Goal: Task Accomplishment & Management: Manage account settings

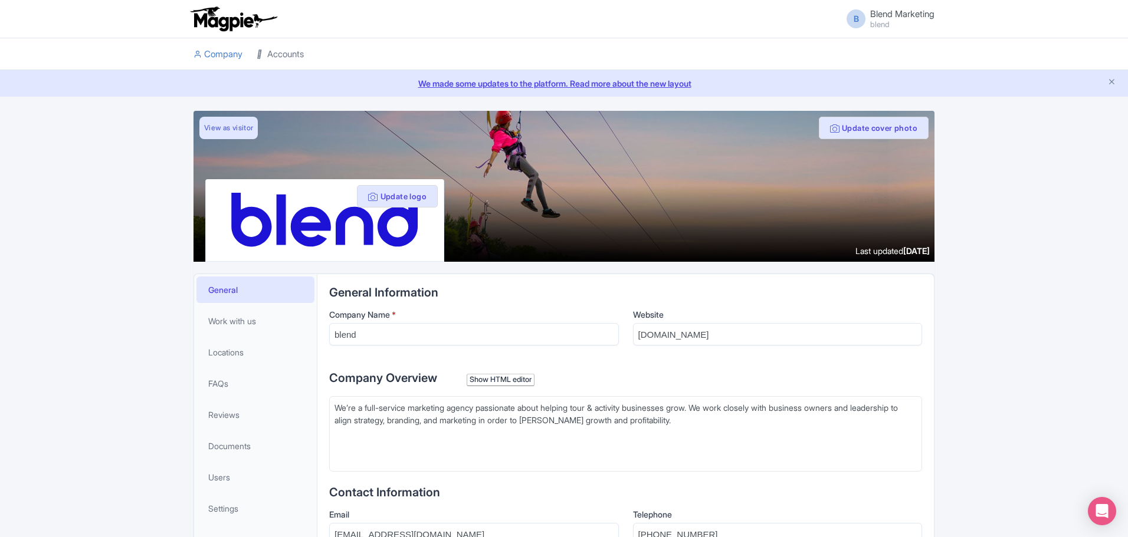
click at [276, 55] on link "Accounts" at bounding box center [280, 54] width 47 height 32
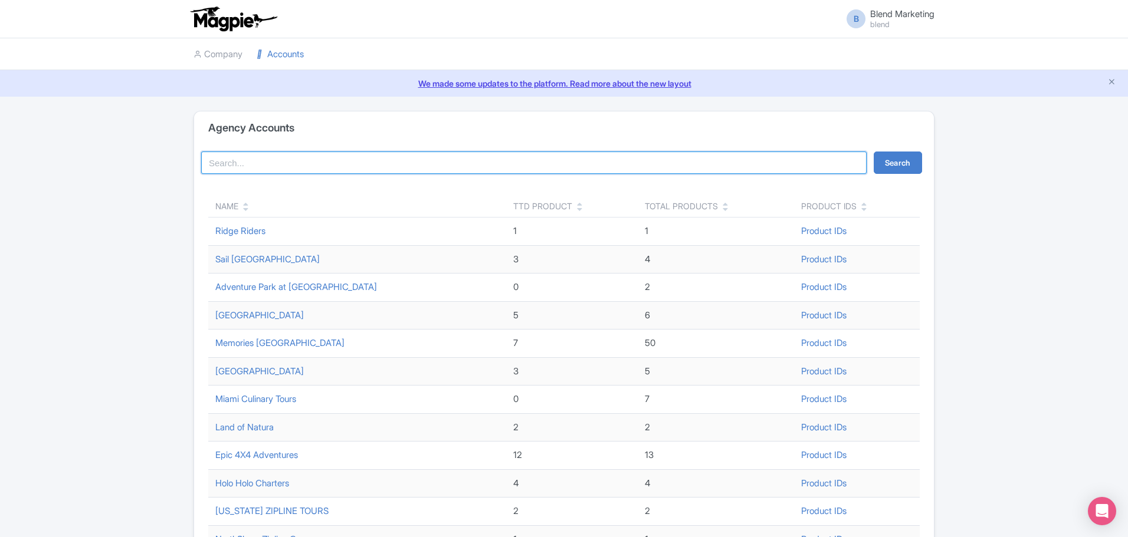
click at [268, 167] on input "search" at bounding box center [533, 163] width 665 height 22
type input "skyline"
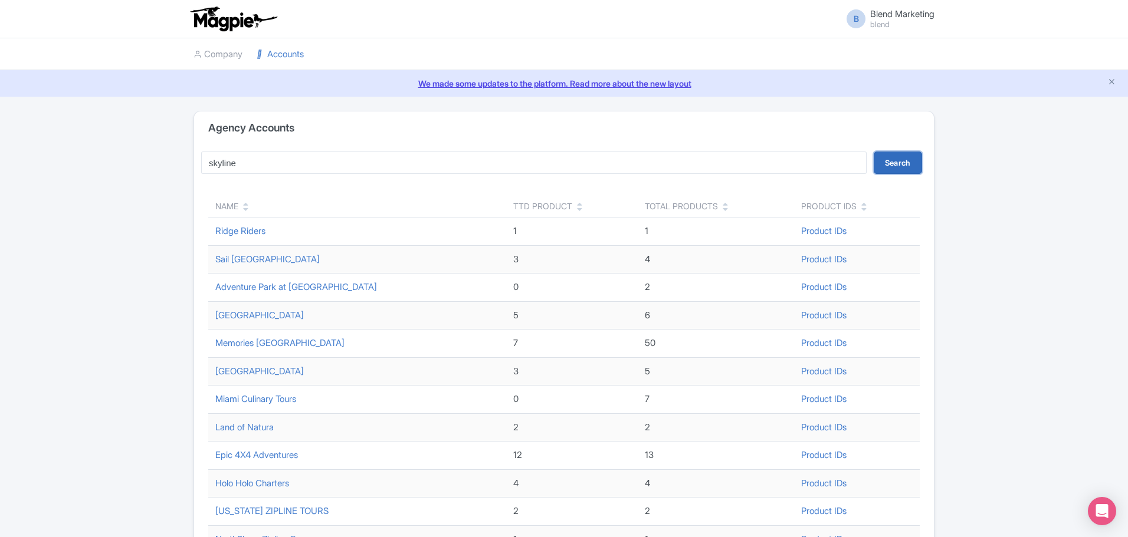
click at [899, 159] on button "Search" at bounding box center [897, 163] width 48 height 22
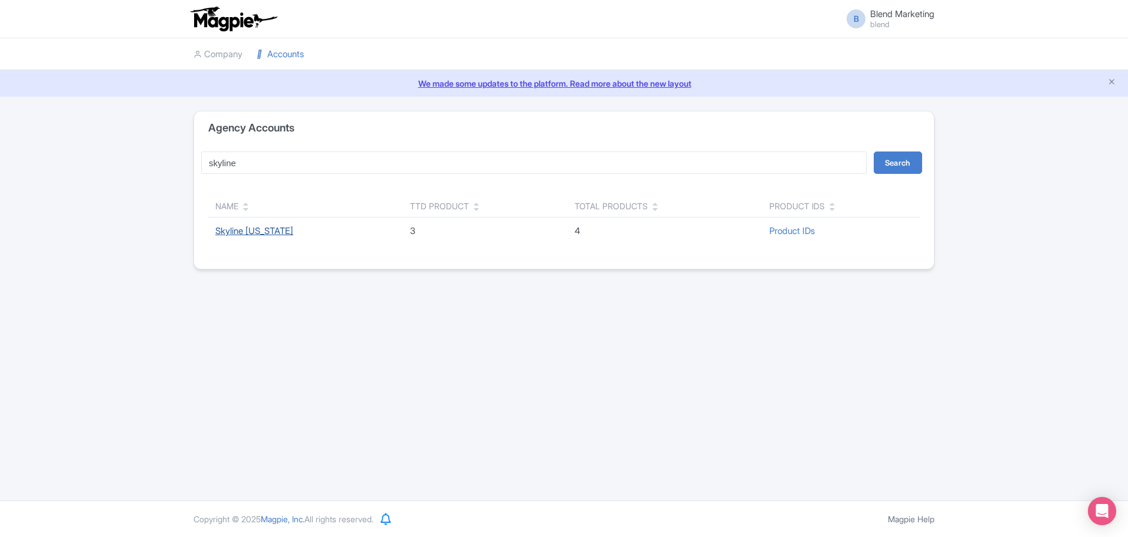
click at [258, 230] on link "Skyline [US_STATE]" at bounding box center [254, 230] width 78 height 11
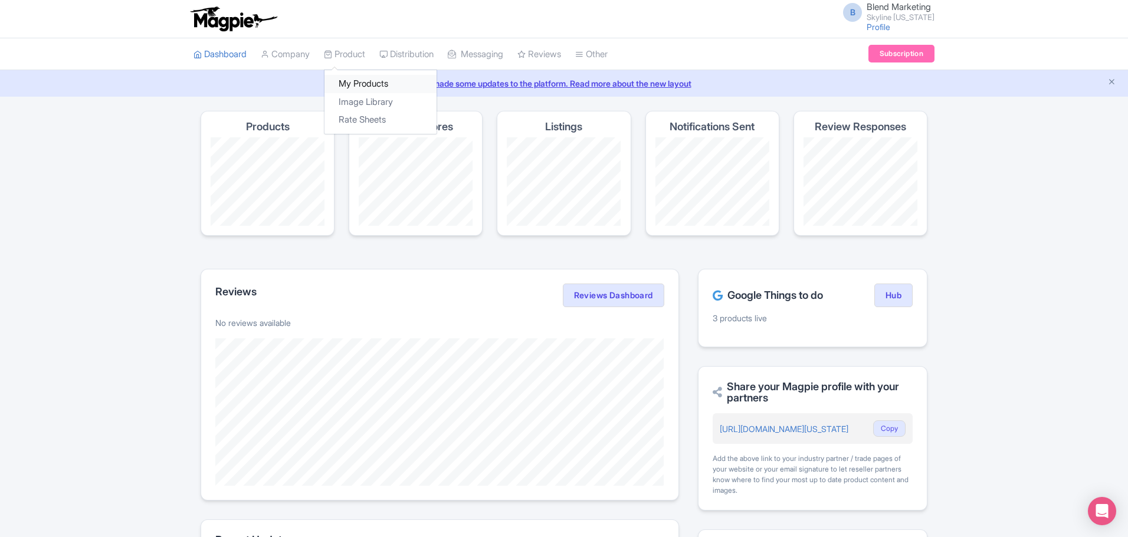
click at [365, 79] on link "My Products" at bounding box center [380, 84] width 112 height 18
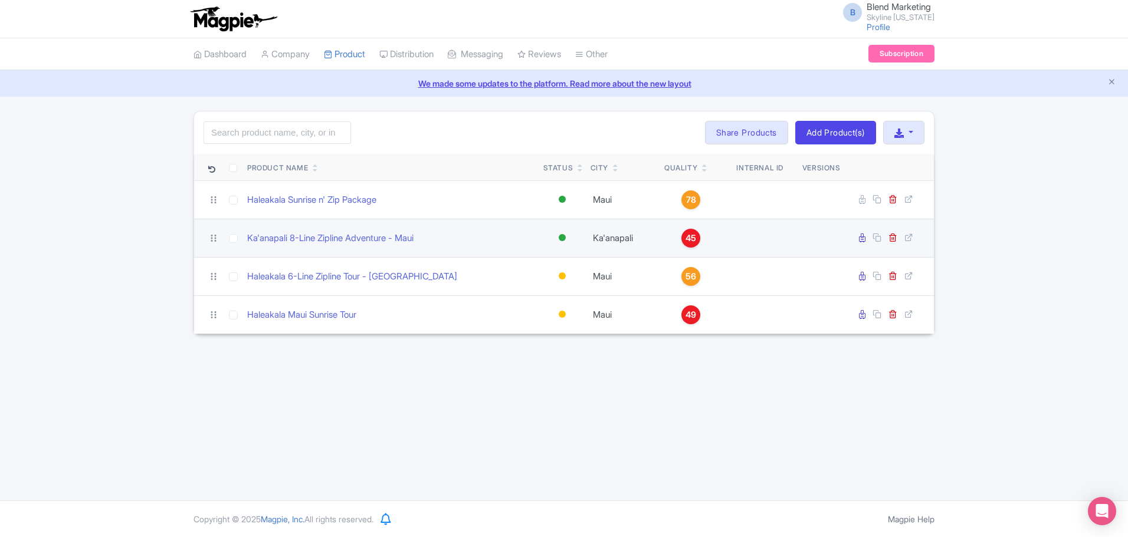
click at [695, 232] on span "45" at bounding box center [690, 238] width 11 height 13
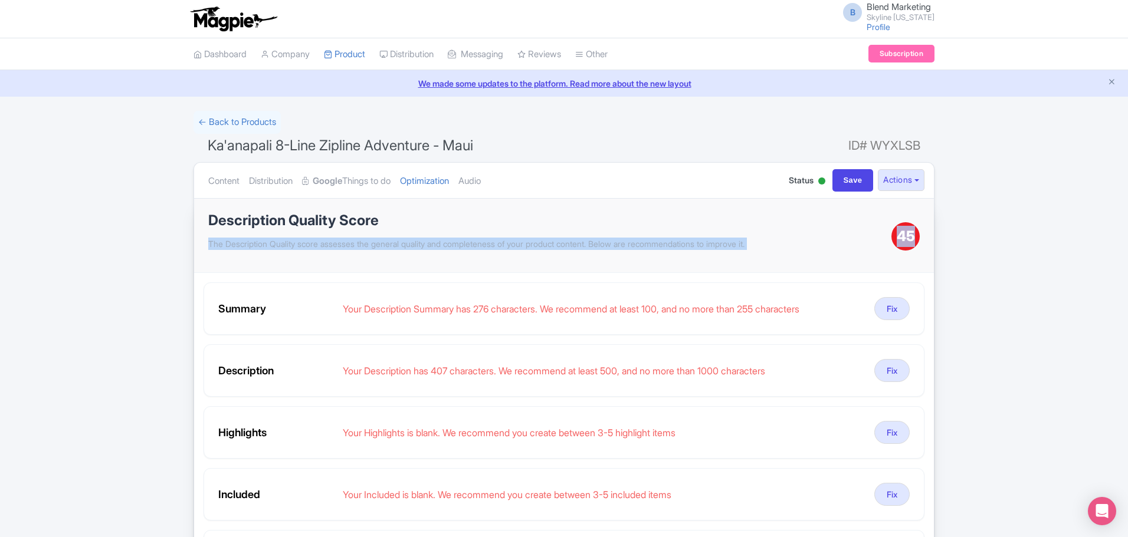
drag, startPoint x: 887, startPoint y: 217, endPoint x: 921, endPoint y: 232, distance: 36.9
click at [921, 232] on div "Description Quality Score The Description Quality score assesses the general qu…" at bounding box center [563, 236] width 739 height 74
click at [917, 232] on div "45" at bounding box center [905, 236] width 28 height 28
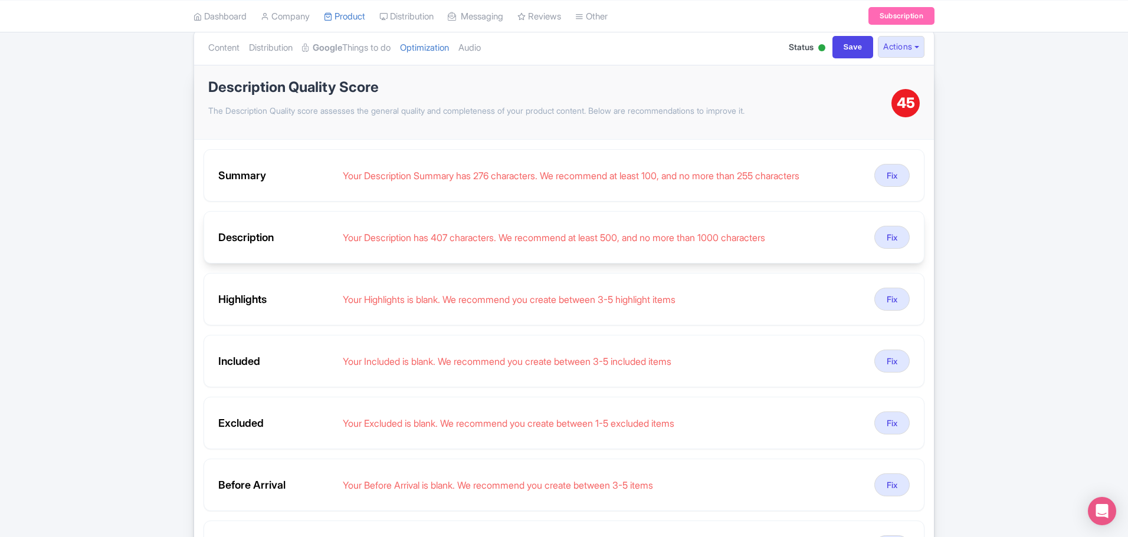
scroll to position [177, 0]
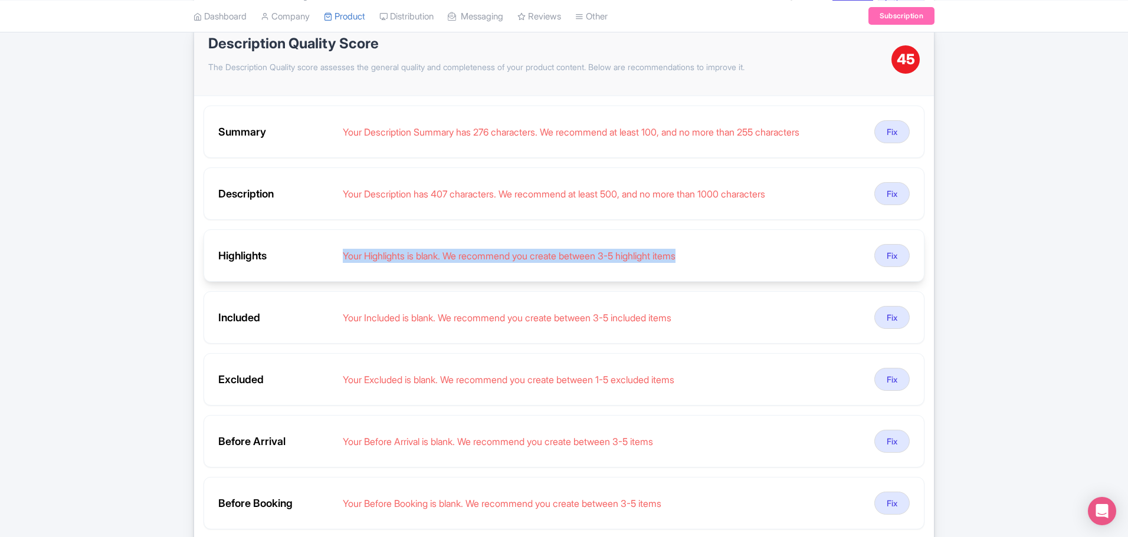
drag, startPoint x: 340, startPoint y: 250, endPoint x: 737, endPoint y: 269, distance: 397.3
click at [737, 269] on div "Highlights Your Highlights is blank. We recommend you create between 3-5 highli…" at bounding box center [563, 255] width 721 height 52
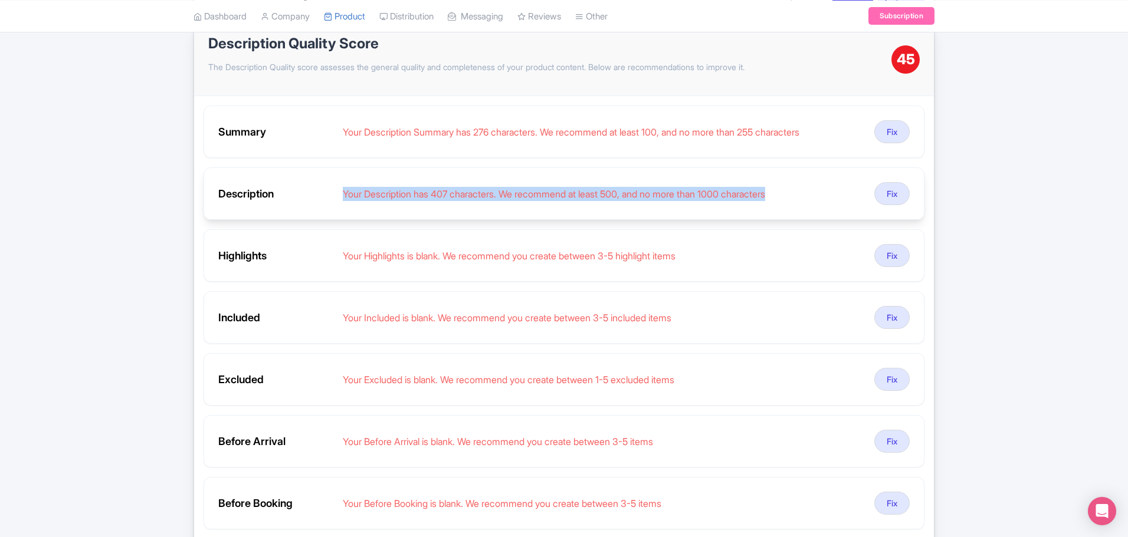
drag, startPoint x: 340, startPoint y: 190, endPoint x: 791, endPoint y: 192, distance: 451.7
click at [791, 192] on div "Description Your Description has 407 characters. We recommend at least 500, and…" at bounding box center [563, 193] width 721 height 52
click at [609, 196] on div "Your Description has 407 characters. We recommend at least 500, and no more tha…" at bounding box center [604, 194] width 522 height 14
